Goal: Book appointment/travel/reservation

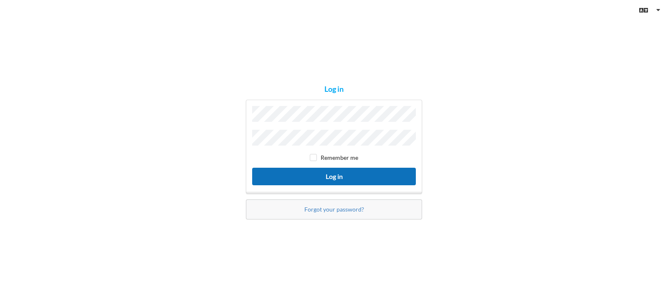
click at [322, 174] on button "Log in" at bounding box center [334, 176] width 164 height 17
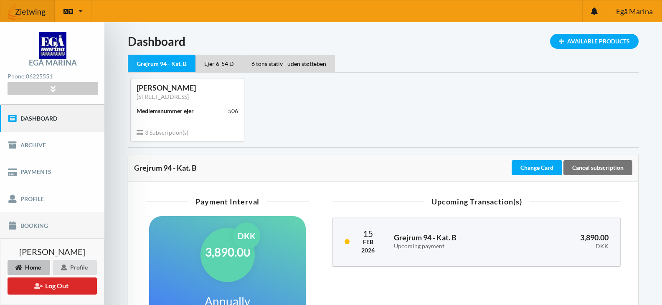
click at [36, 223] on link "Booking" at bounding box center [52, 226] width 104 height 27
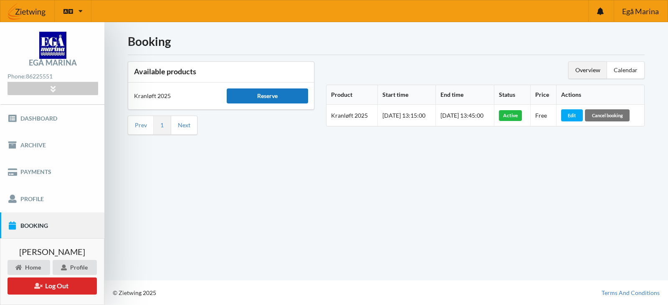
click at [274, 96] on div "Reserve" at bounding box center [267, 96] width 81 height 15
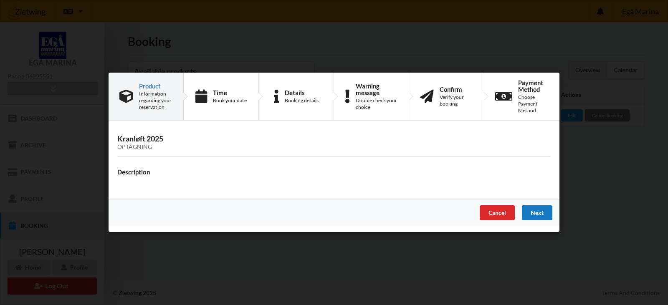
click at [540, 209] on div "Next" at bounding box center [537, 213] width 30 height 15
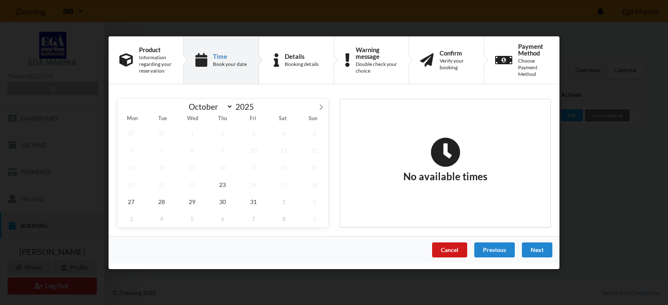
click at [459, 249] on div "Cancel" at bounding box center [449, 249] width 35 height 15
